Goal: Task Accomplishment & Management: Complete application form

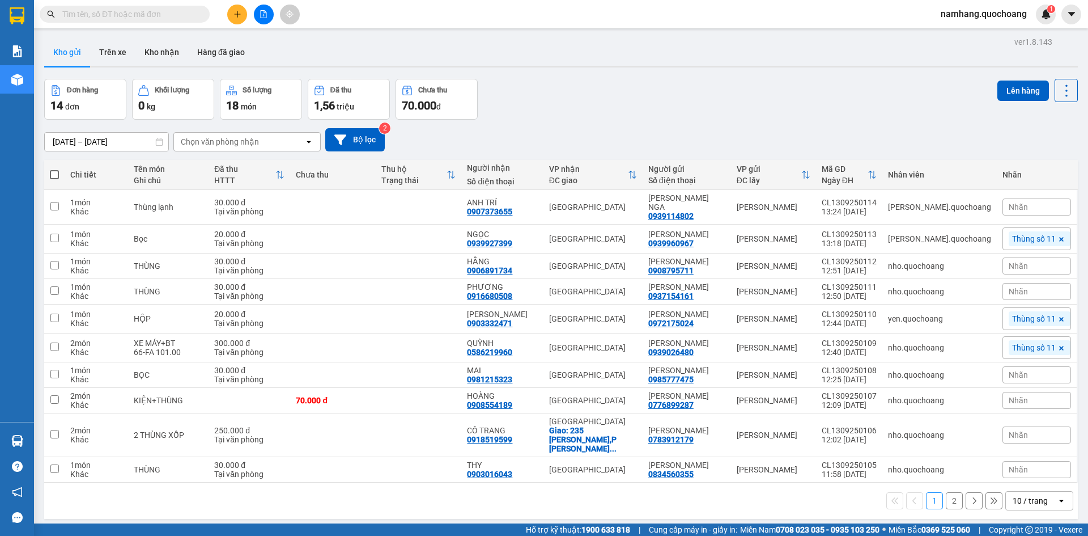
click at [184, 15] on input "text" at bounding box center [129, 14] width 134 height 12
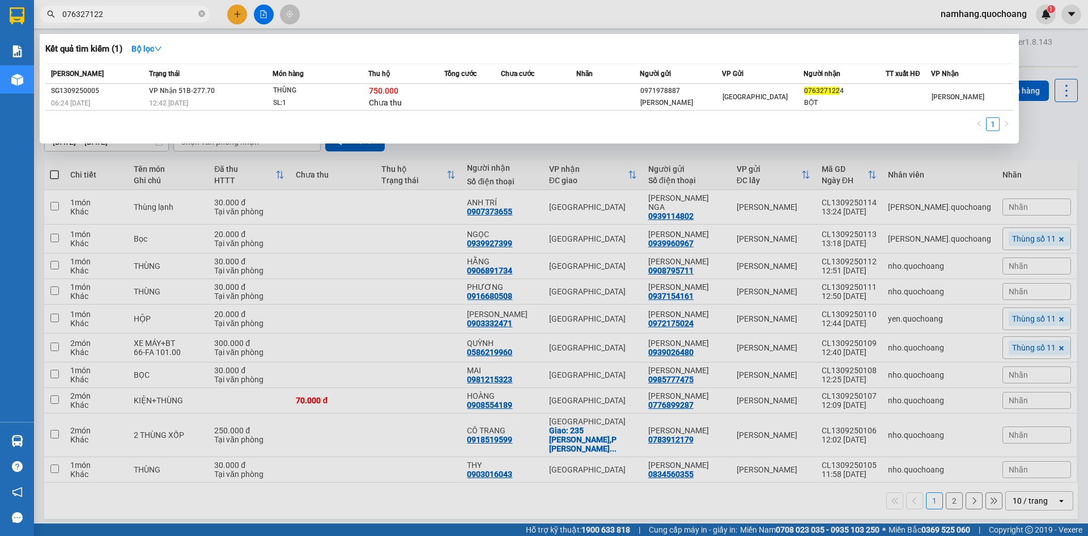
type input "076327122"
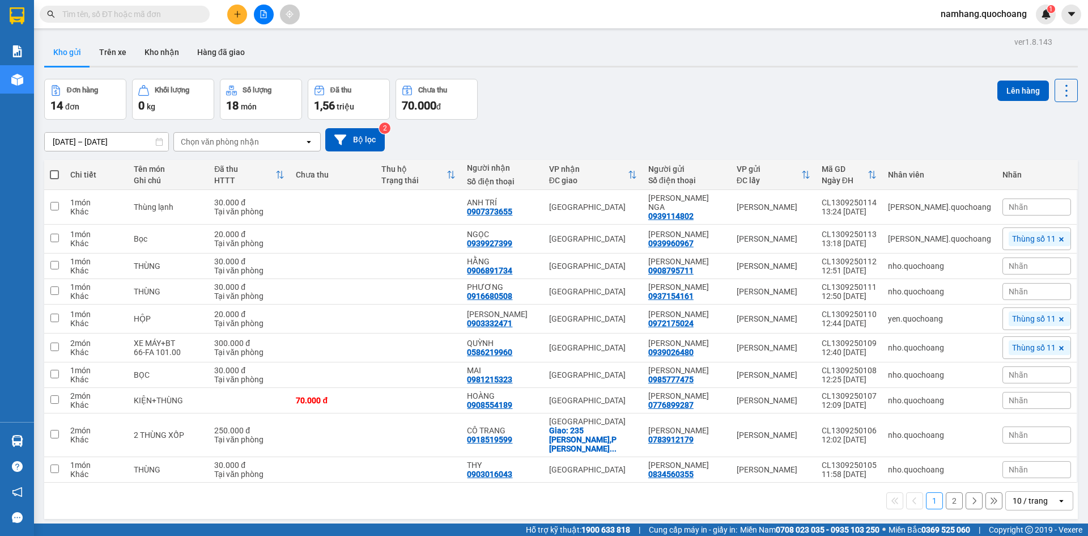
click at [234, 14] on icon "plus" at bounding box center [238, 14] width 8 height 8
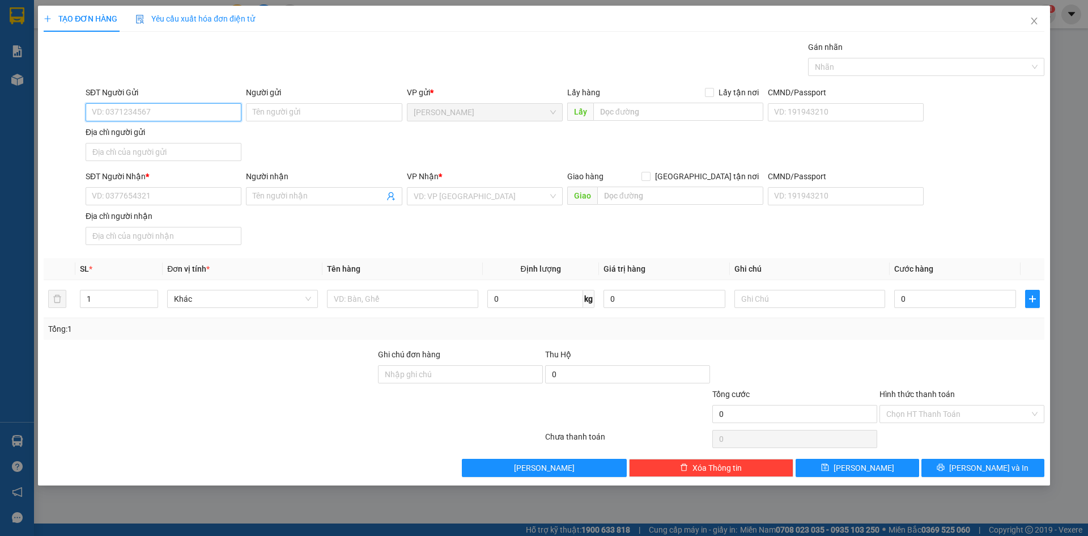
click at [189, 109] on input "SĐT Người Gửi" at bounding box center [164, 112] width 156 height 18
type input "0763271224"
click at [183, 133] on div "0763271224 - BỘT" at bounding box center [163, 135] width 142 height 12
type input "BỘT"
type input "0763271224"
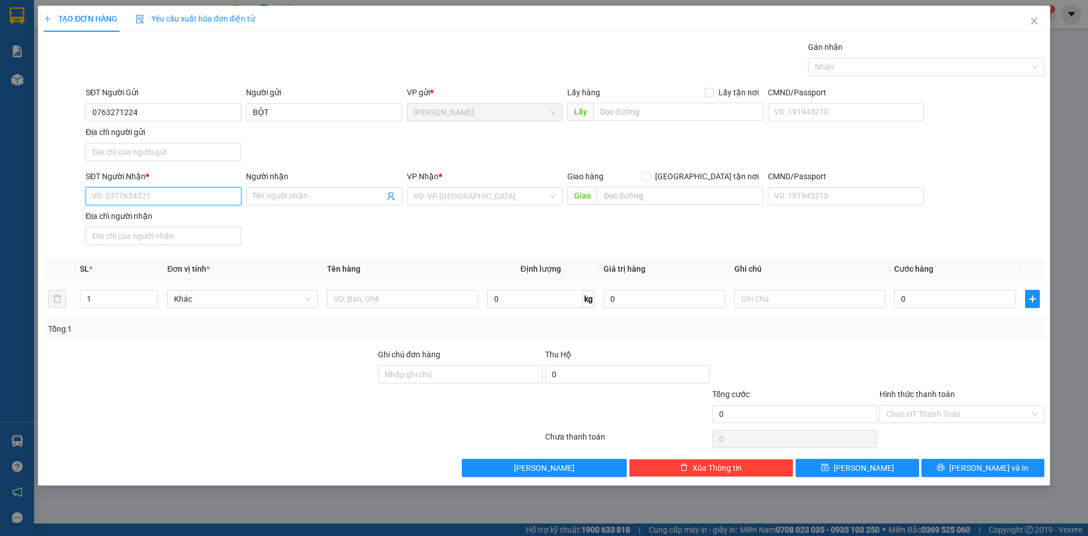
click at [153, 194] on input "SĐT Người Nhận *" at bounding box center [164, 196] width 156 height 18
click at [160, 214] on div "0971978887 - NGUYỄN LÊ MINH TRÍ" at bounding box center [163, 219] width 142 height 12
type input "0971978887"
type input "NGUYỄN LÊ MINH TRÍ"
click at [383, 303] on input "text" at bounding box center [402, 299] width 151 height 18
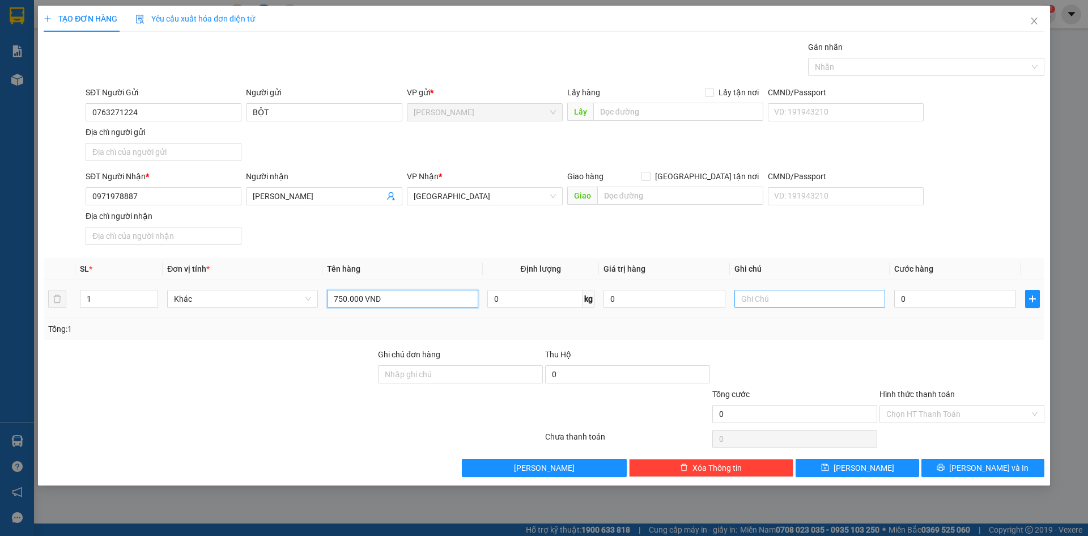
type input "750.000 VND"
click at [788, 303] on input "text" at bounding box center [810, 299] width 151 height 18
type input "TIỀN THU HỘ"
click at [954, 306] on input "0" at bounding box center [955, 299] width 122 height 18
type input "2"
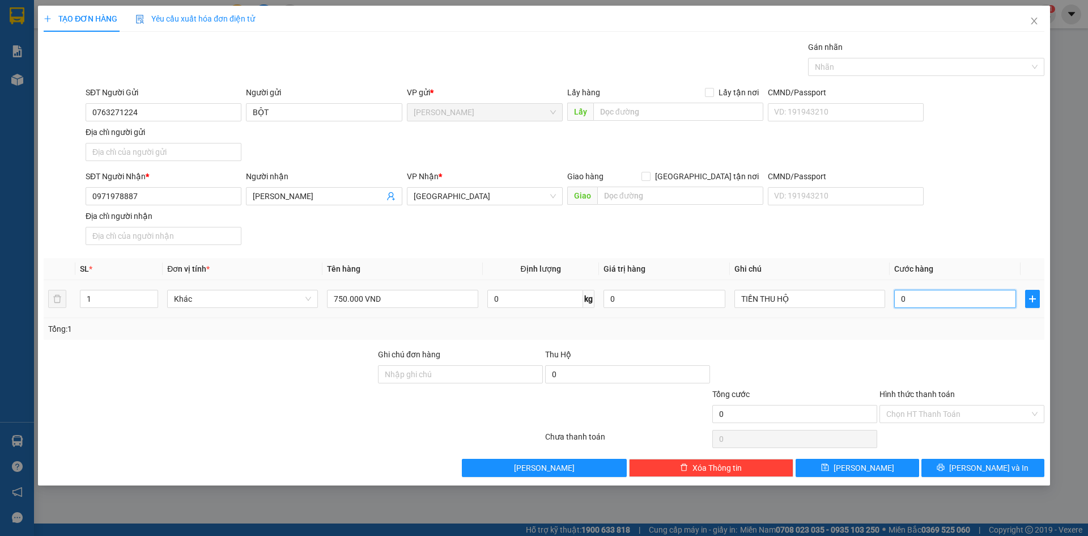
type input "2"
type input "20"
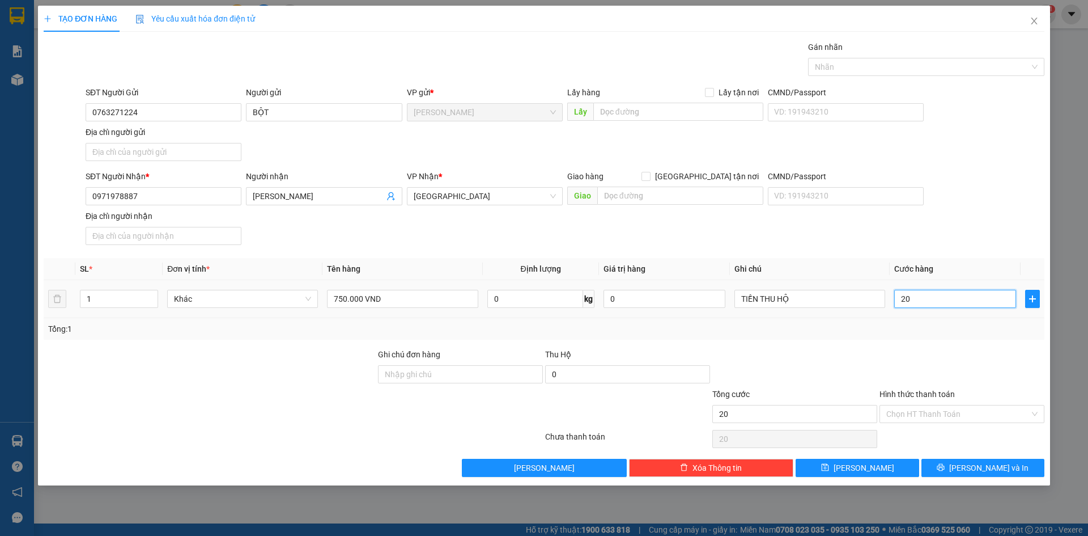
type input "200"
type input "2.000"
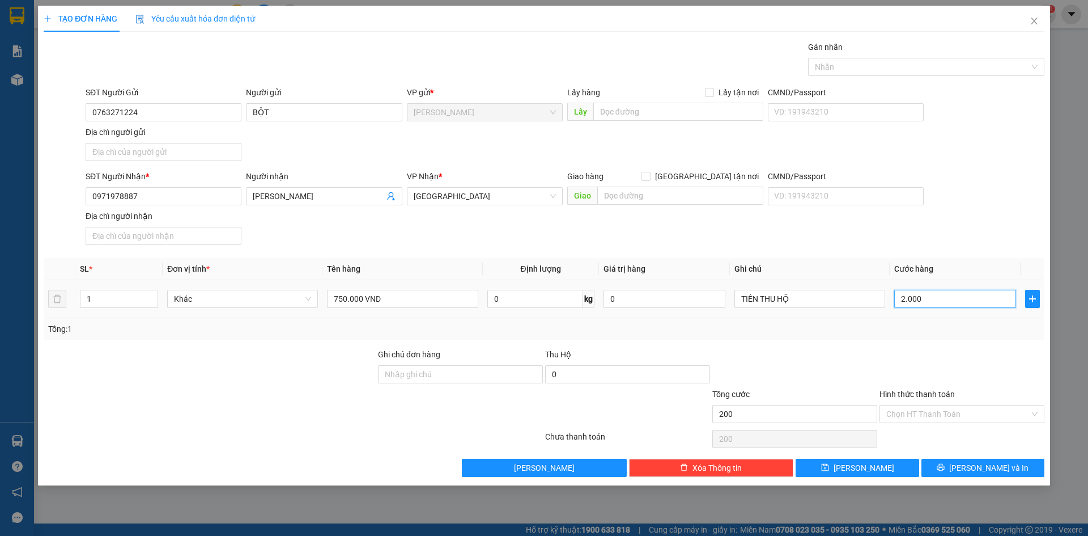
type input "2.000"
type input "20.000"
click at [951, 66] on div at bounding box center [920, 67] width 219 height 14
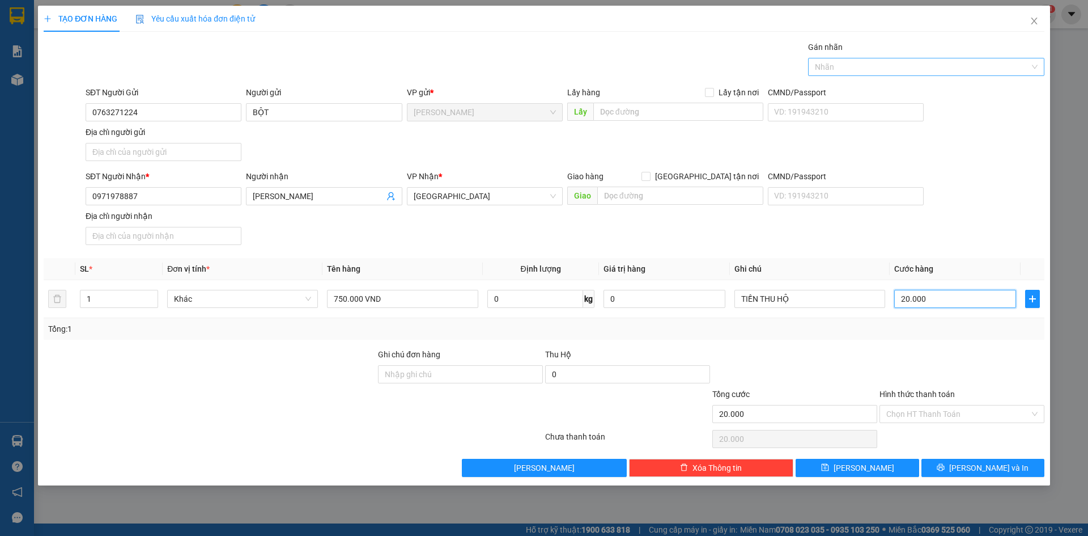
type input "20.000"
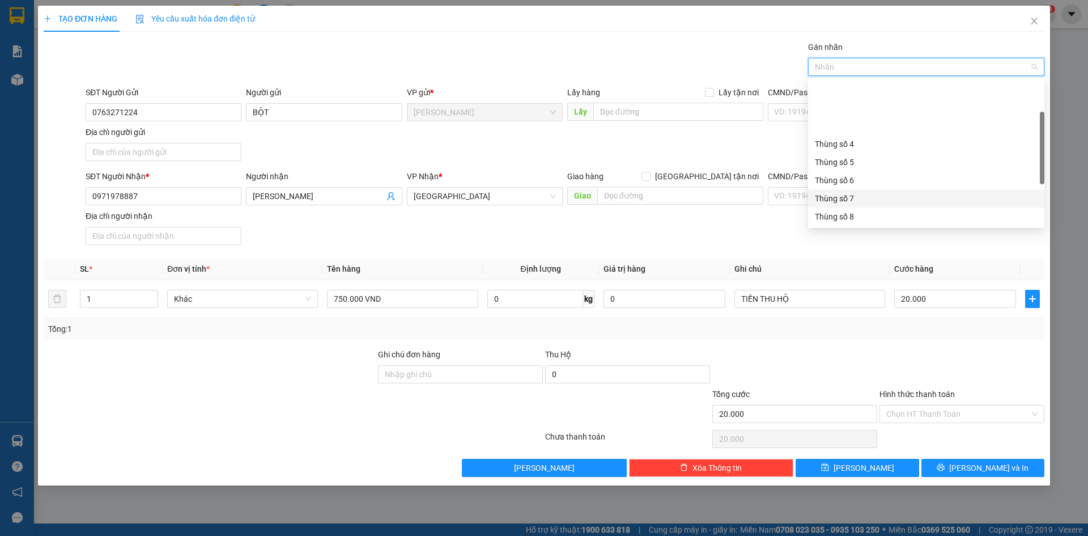
scroll to position [57, 0]
click at [854, 210] on div "Thùng số 11" at bounding box center [926, 214] width 223 height 12
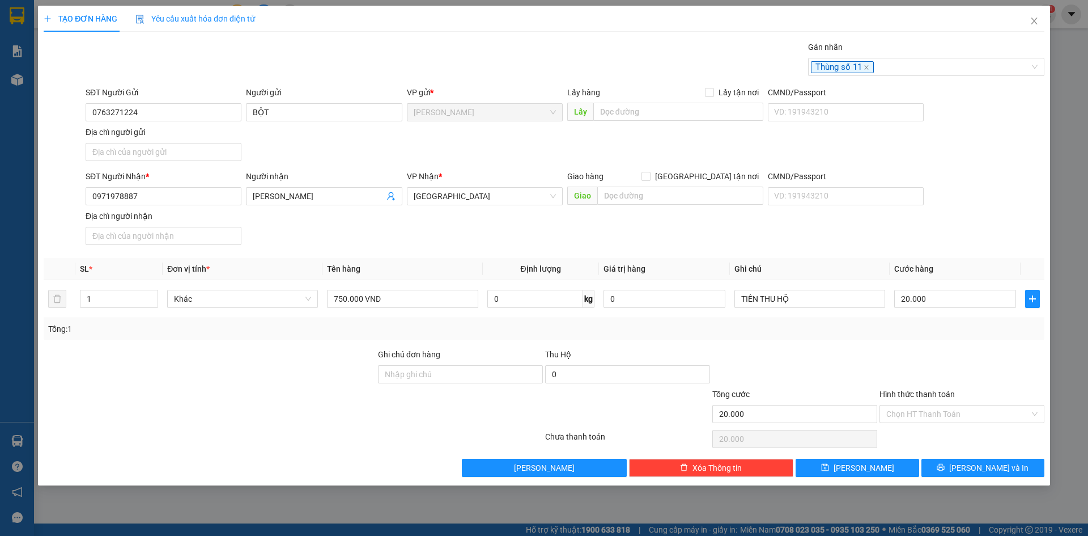
click at [939, 376] on div at bounding box center [962, 368] width 167 height 40
click at [985, 463] on span "Lưu và In" at bounding box center [988, 467] width 79 height 12
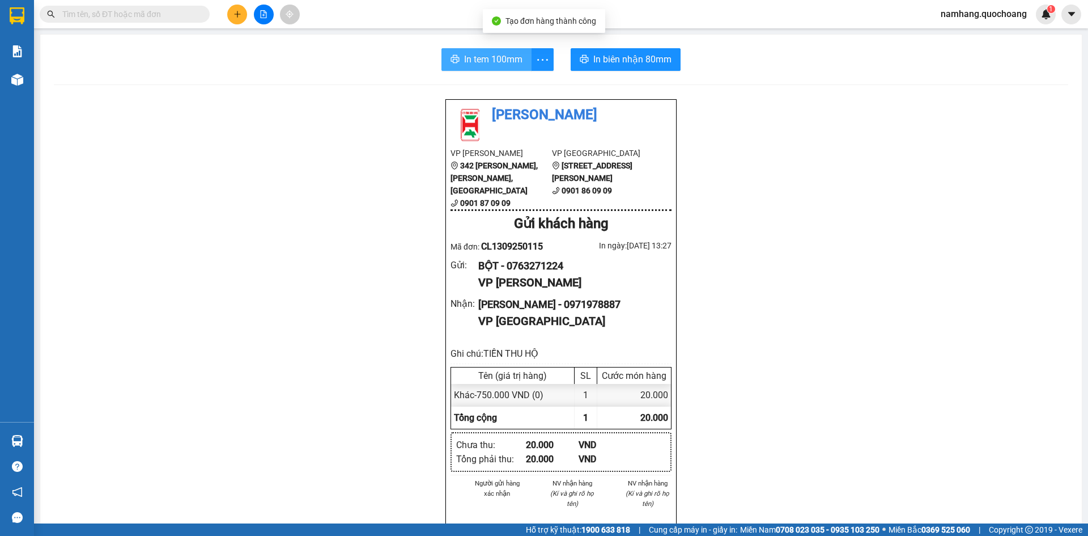
click at [494, 60] on span "In tem 100mm" at bounding box center [493, 59] width 58 height 14
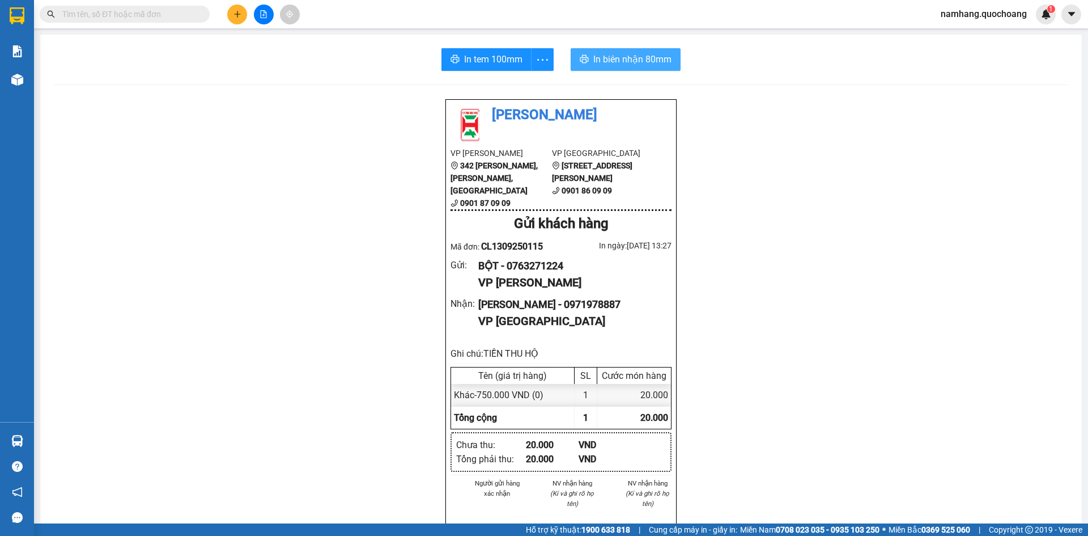
click at [622, 60] on span "In biên nhận 80mm" at bounding box center [632, 59] width 78 height 14
click at [817, 189] on div "Quốc Hoàng VP Cao Lãnh 342 Nguyễn Huệ, P Mỹ Phú, TP Cao Lãnh 0901 87 09 09 VP S…" at bounding box center [561, 506] width 1015 height 815
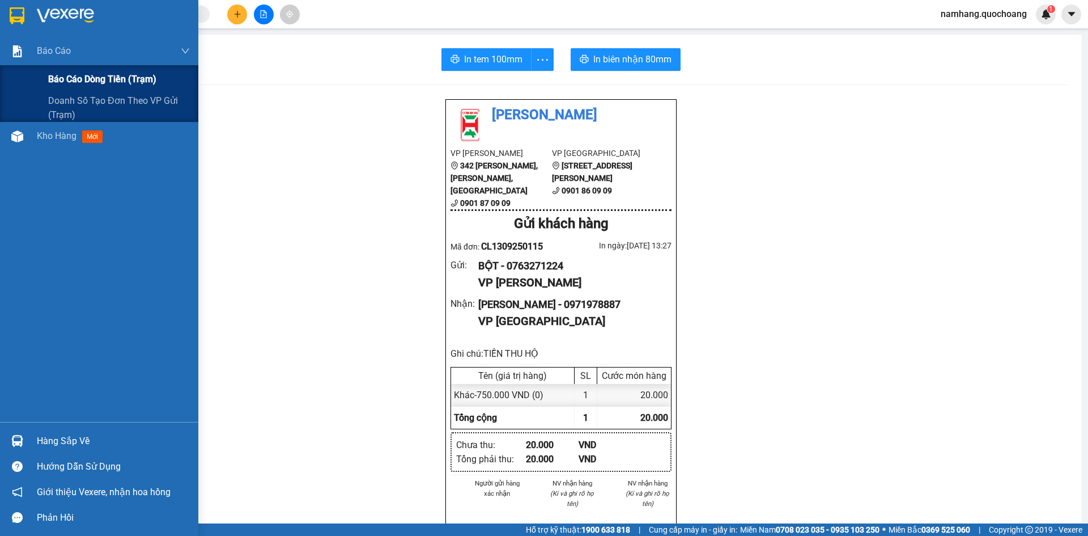
click at [46, 70] on div "Báo cáo dòng tiền (trạm)" at bounding box center [99, 79] width 198 height 28
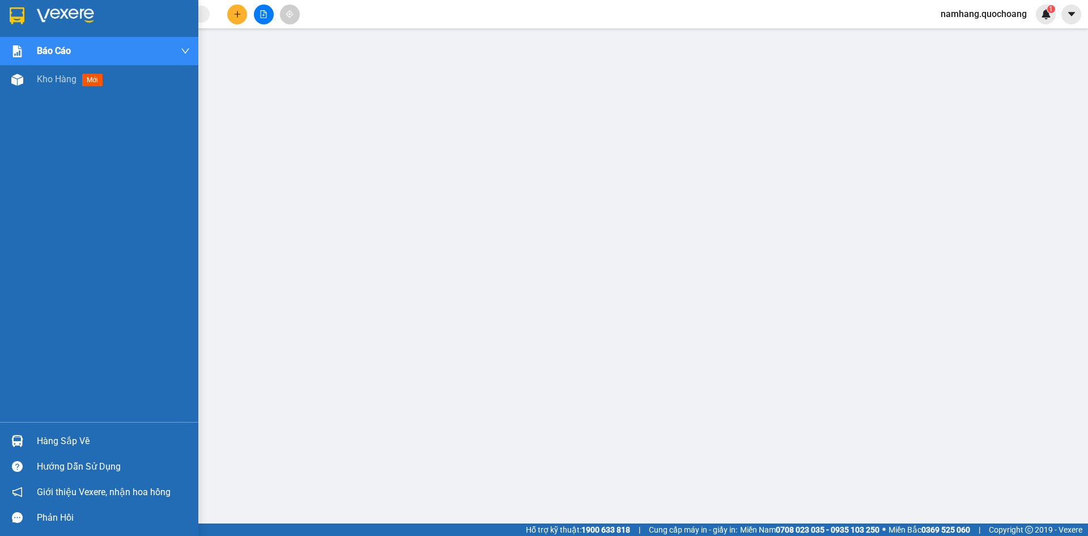
click at [41, 437] on div "Hàng sắp về" at bounding box center [113, 440] width 153 height 17
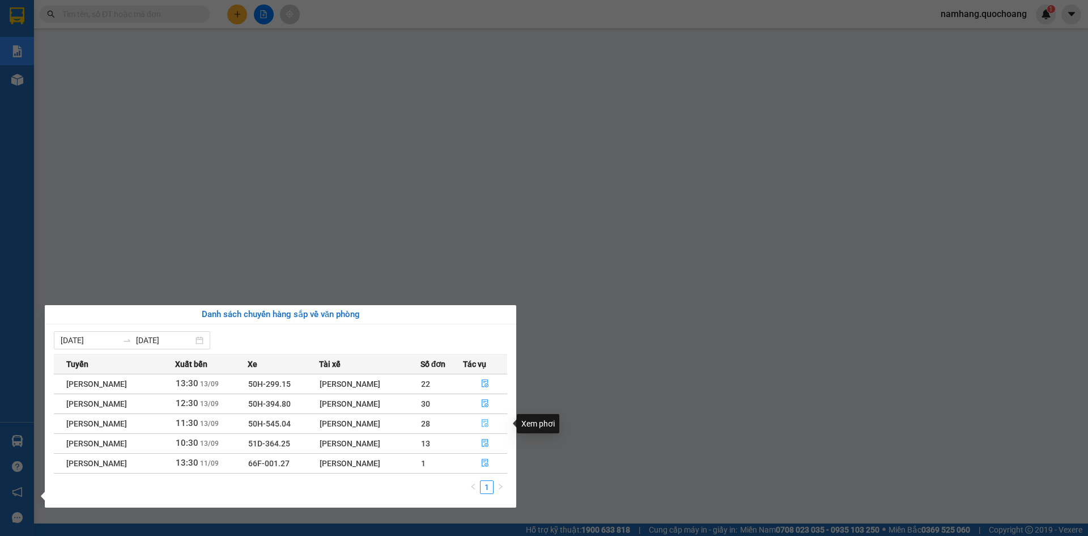
click at [489, 422] on icon "file-done" at bounding box center [485, 423] width 8 height 8
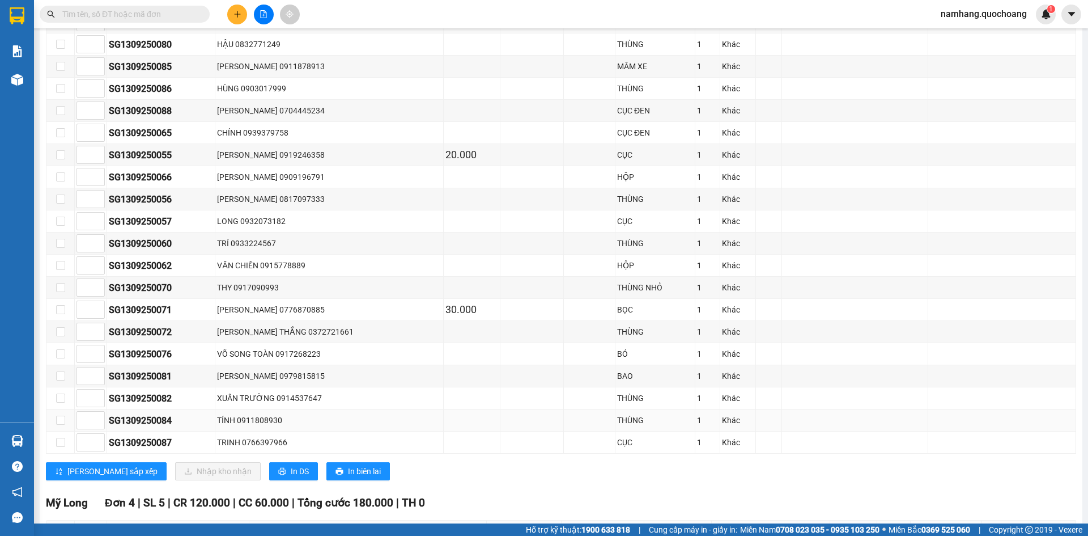
scroll to position [680, 0]
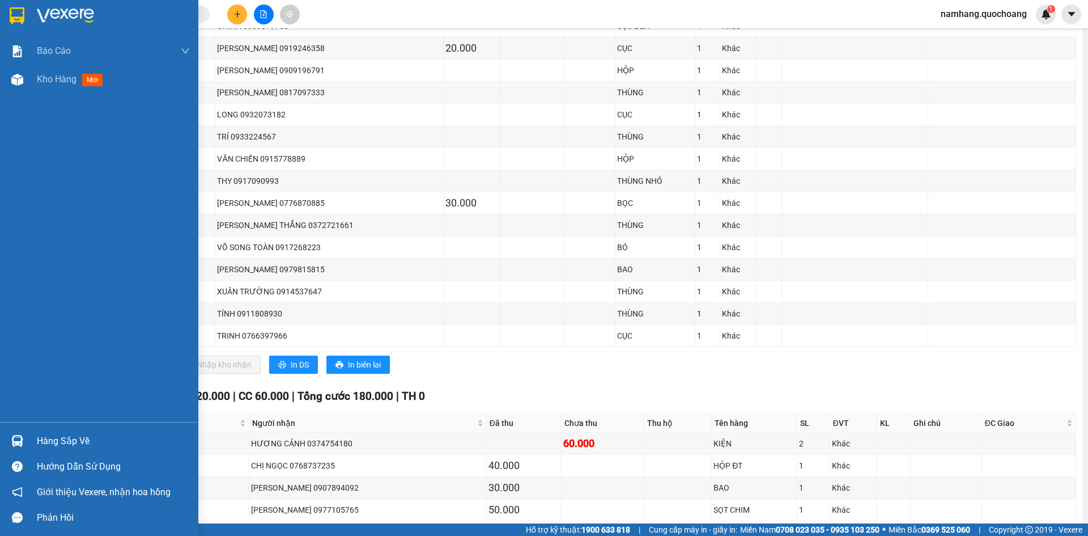
click at [34, 439] on div "Hàng sắp về" at bounding box center [99, 441] width 198 height 26
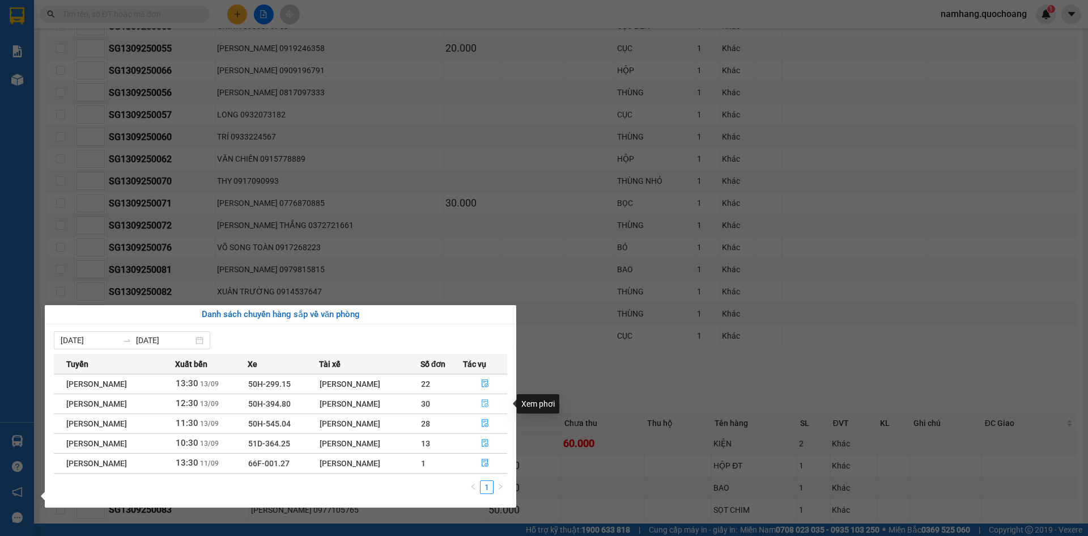
click at [485, 405] on icon "file-done" at bounding box center [485, 403] width 8 height 8
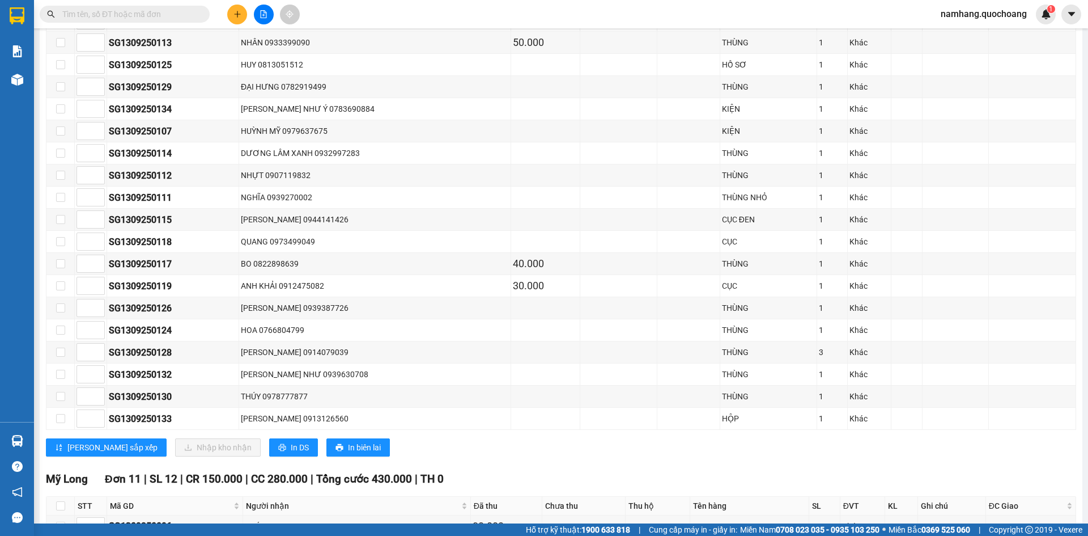
scroll to position [693, 0]
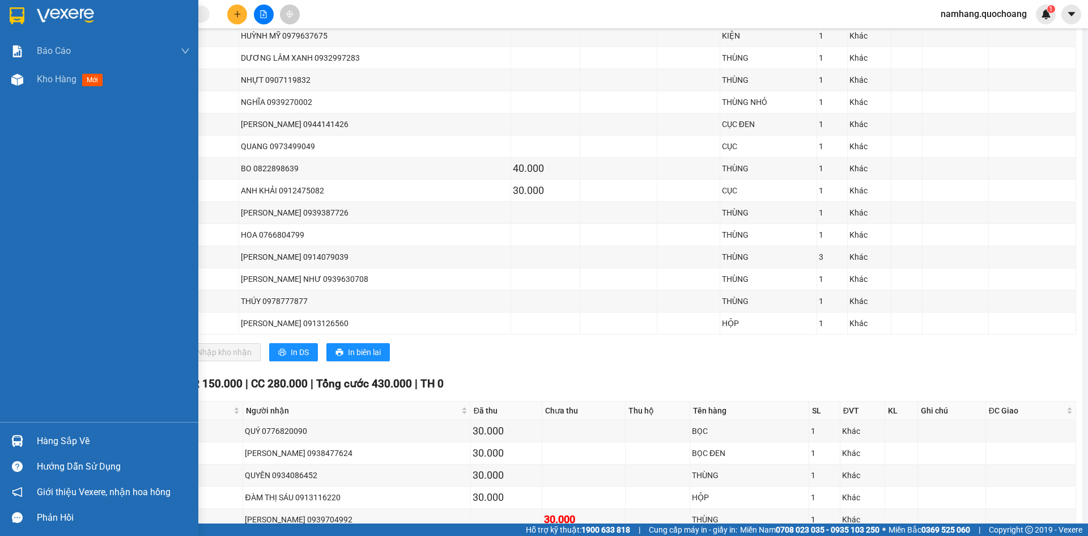
click at [49, 438] on div "Hàng sắp về" at bounding box center [113, 440] width 153 height 17
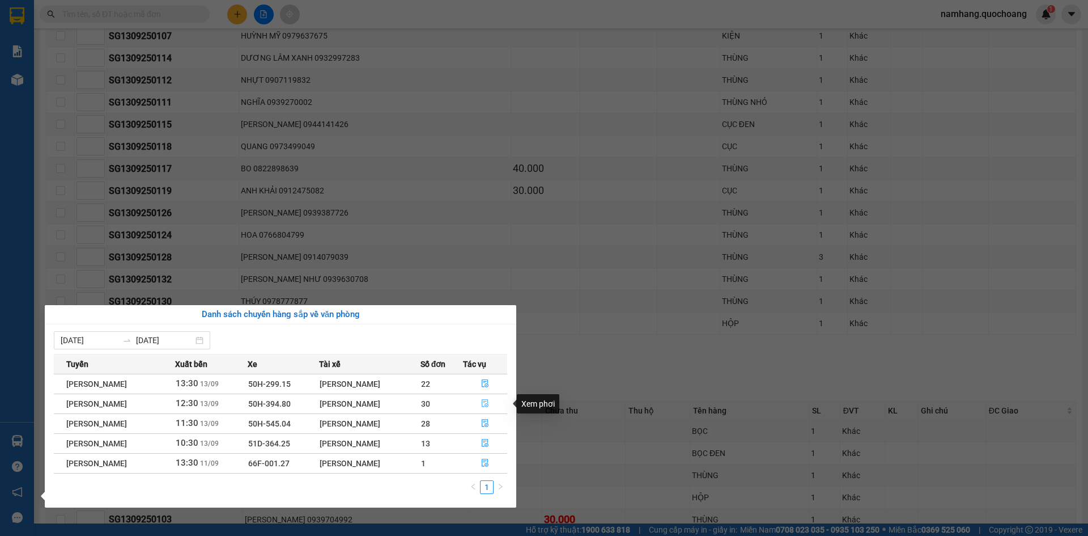
click at [488, 403] on icon "file-done" at bounding box center [485, 403] width 8 height 8
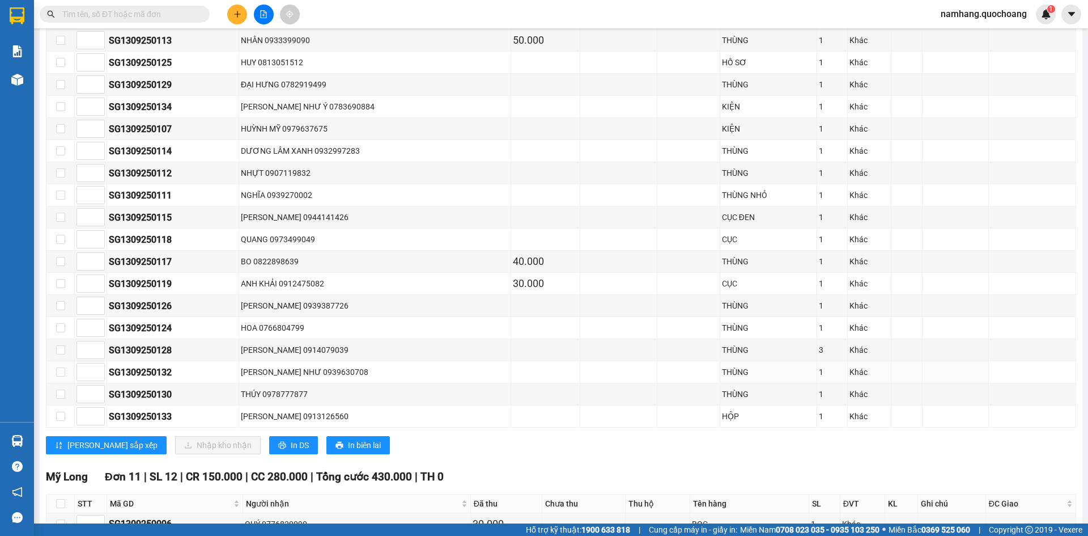
scroll to position [579, 0]
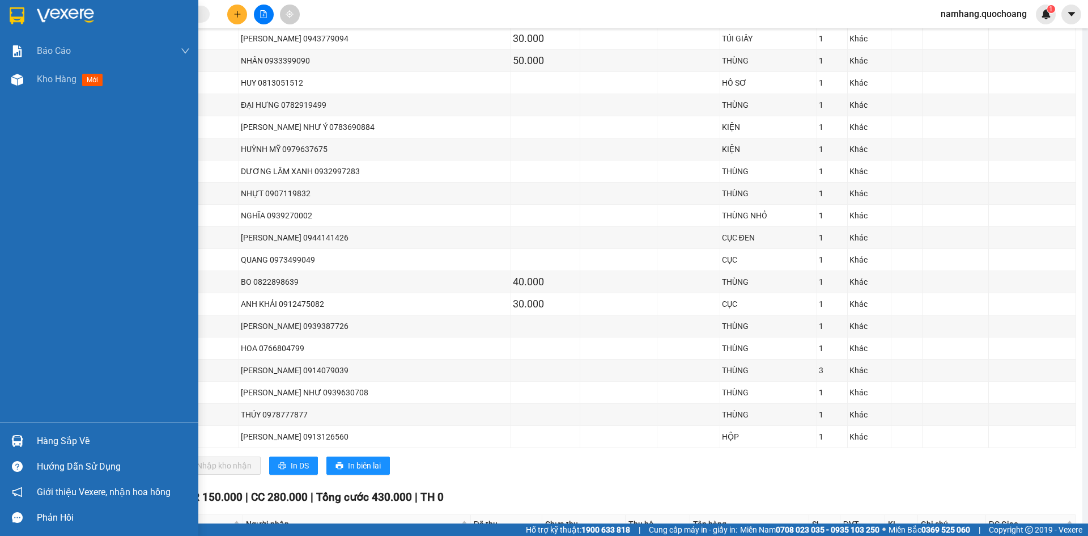
click at [29, 438] on div "Hàng sắp về" at bounding box center [99, 441] width 198 height 26
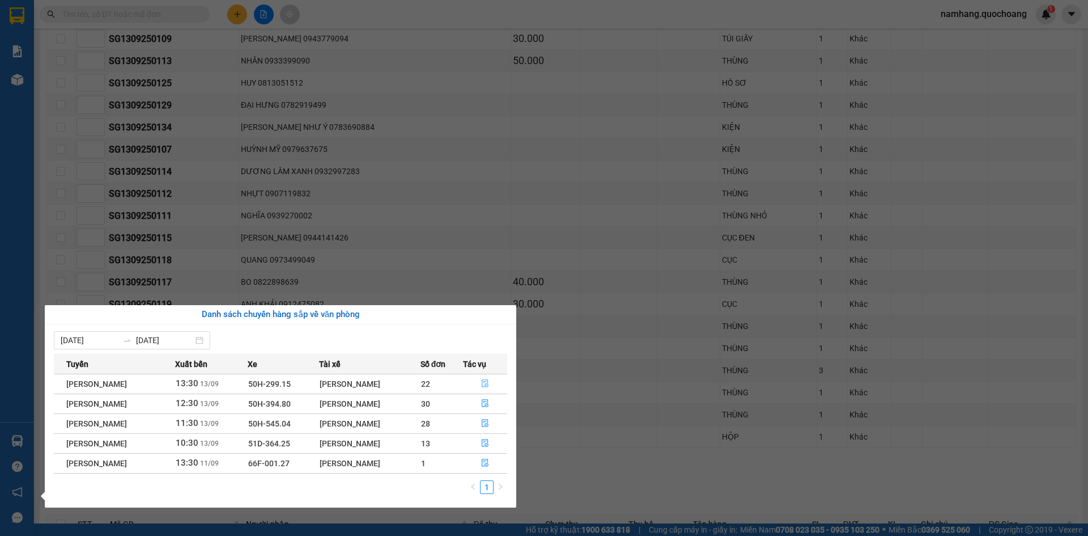
click at [487, 386] on icon "file-done" at bounding box center [485, 383] width 8 height 8
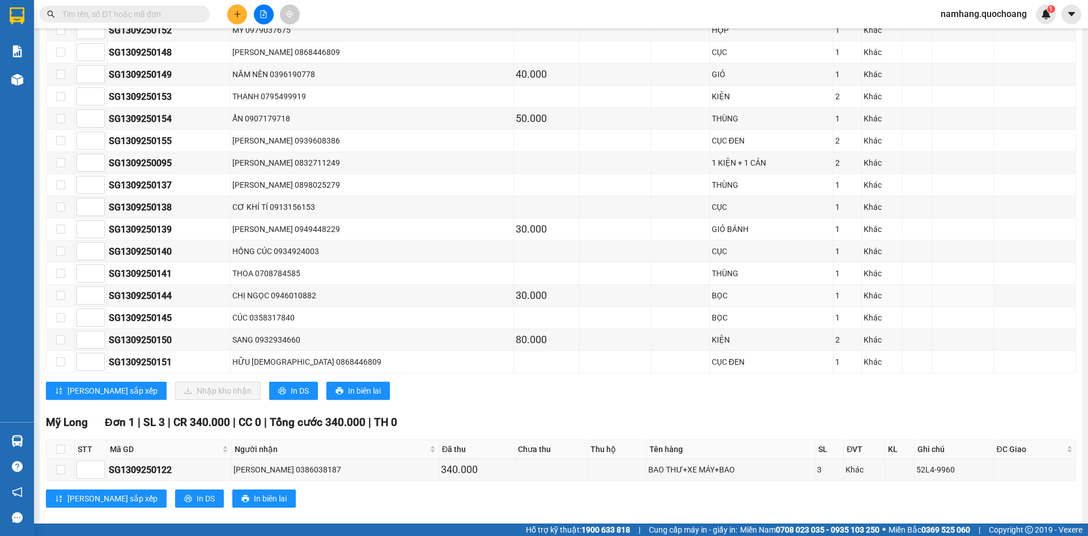
scroll to position [385, 0]
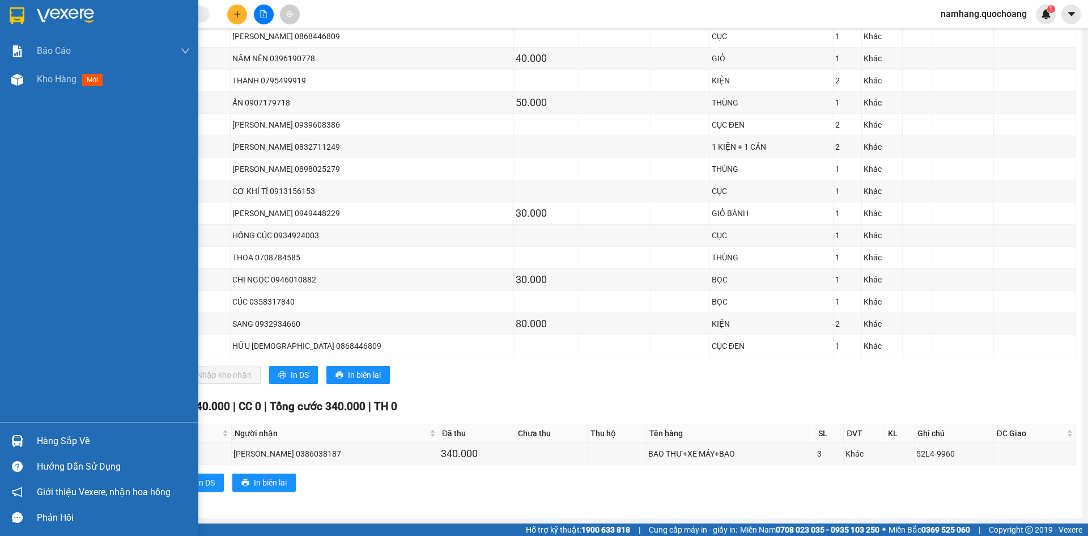
click at [31, 432] on div "Hàng sắp về" at bounding box center [99, 441] width 198 height 26
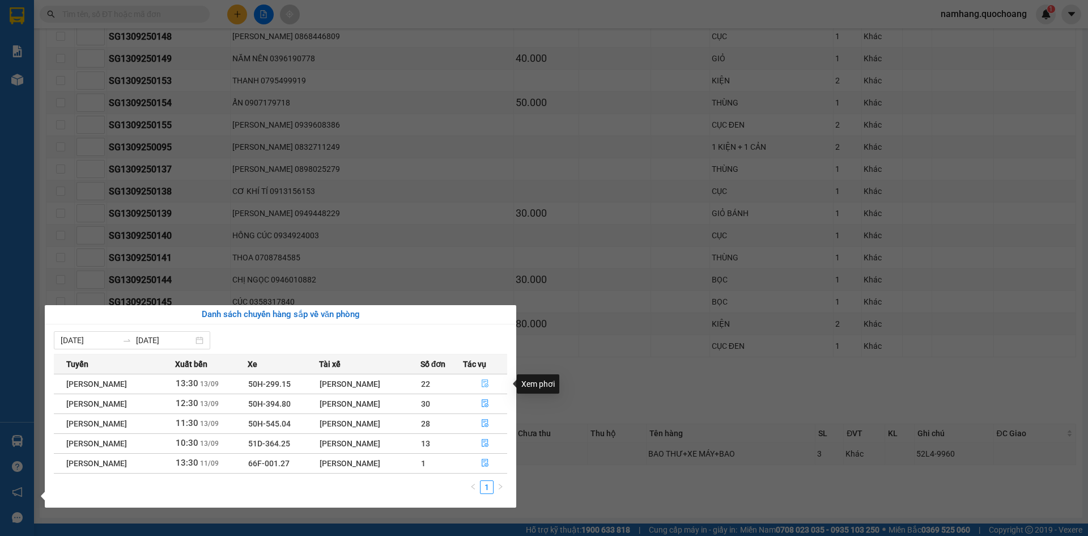
click at [493, 381] on button "button" at bounding box center [486, 384] width 44 height 18
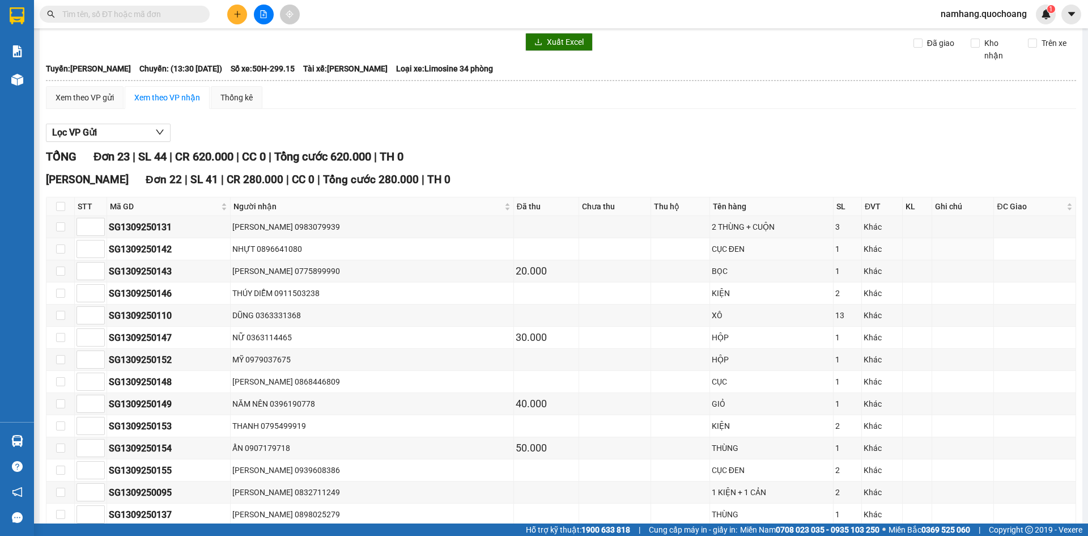
scroll to position [0, 0]
